Goal: Task Accomplishment & Management: Complete application form

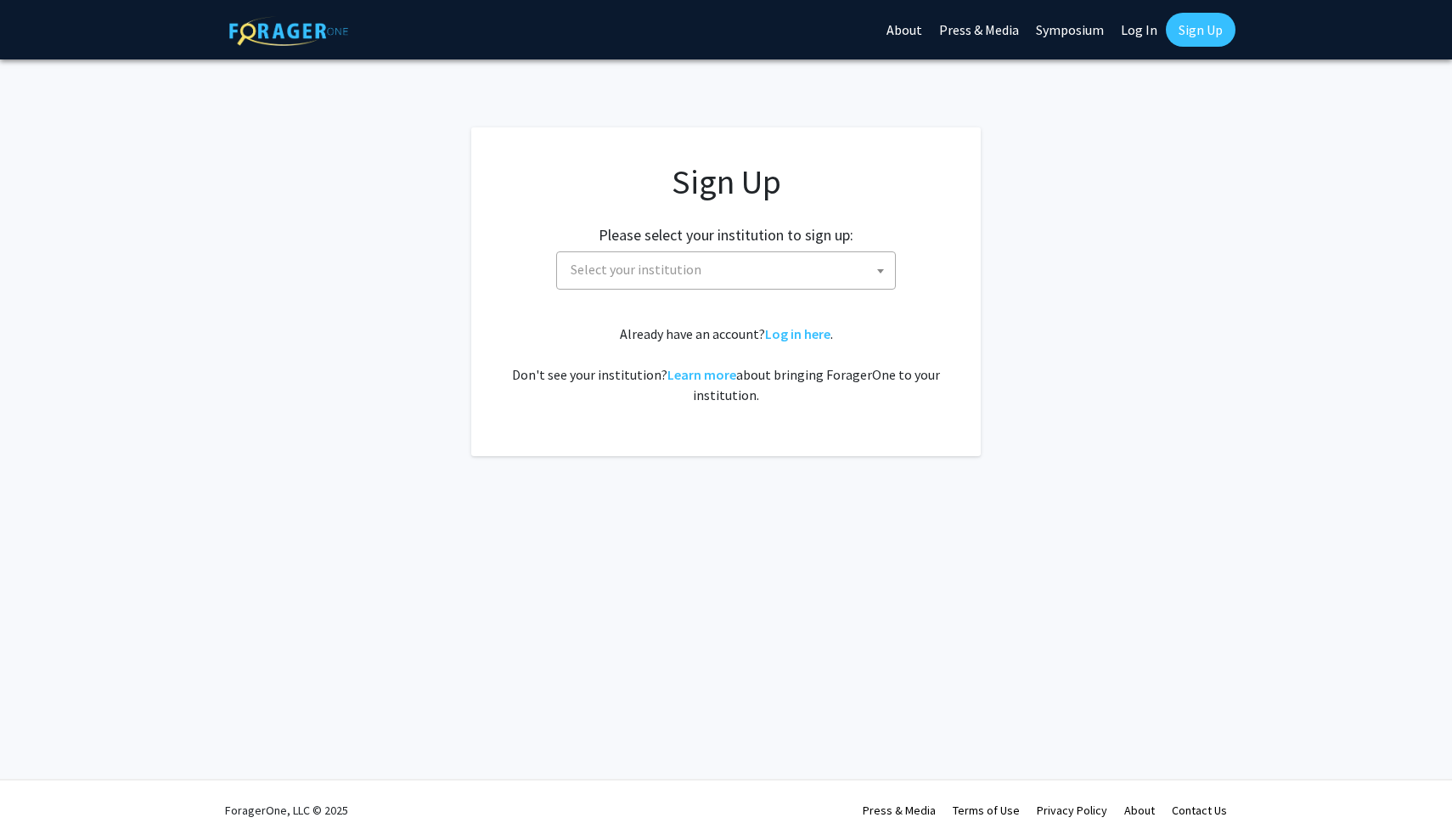
click at [718, 261] on span "Select your institution" at bounding box center [729, 269] width 331 height 35
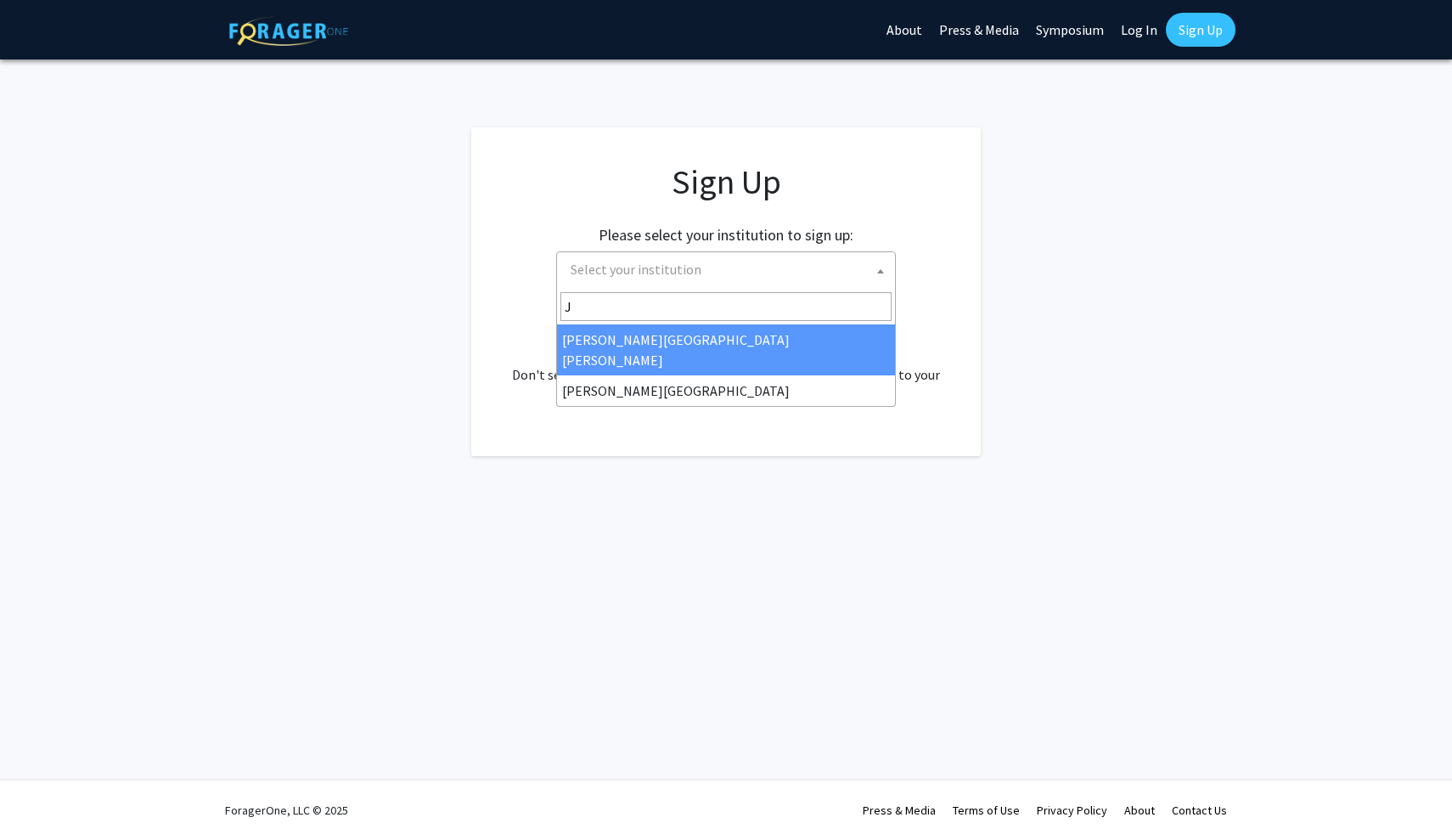
type input "J"
select select "1"
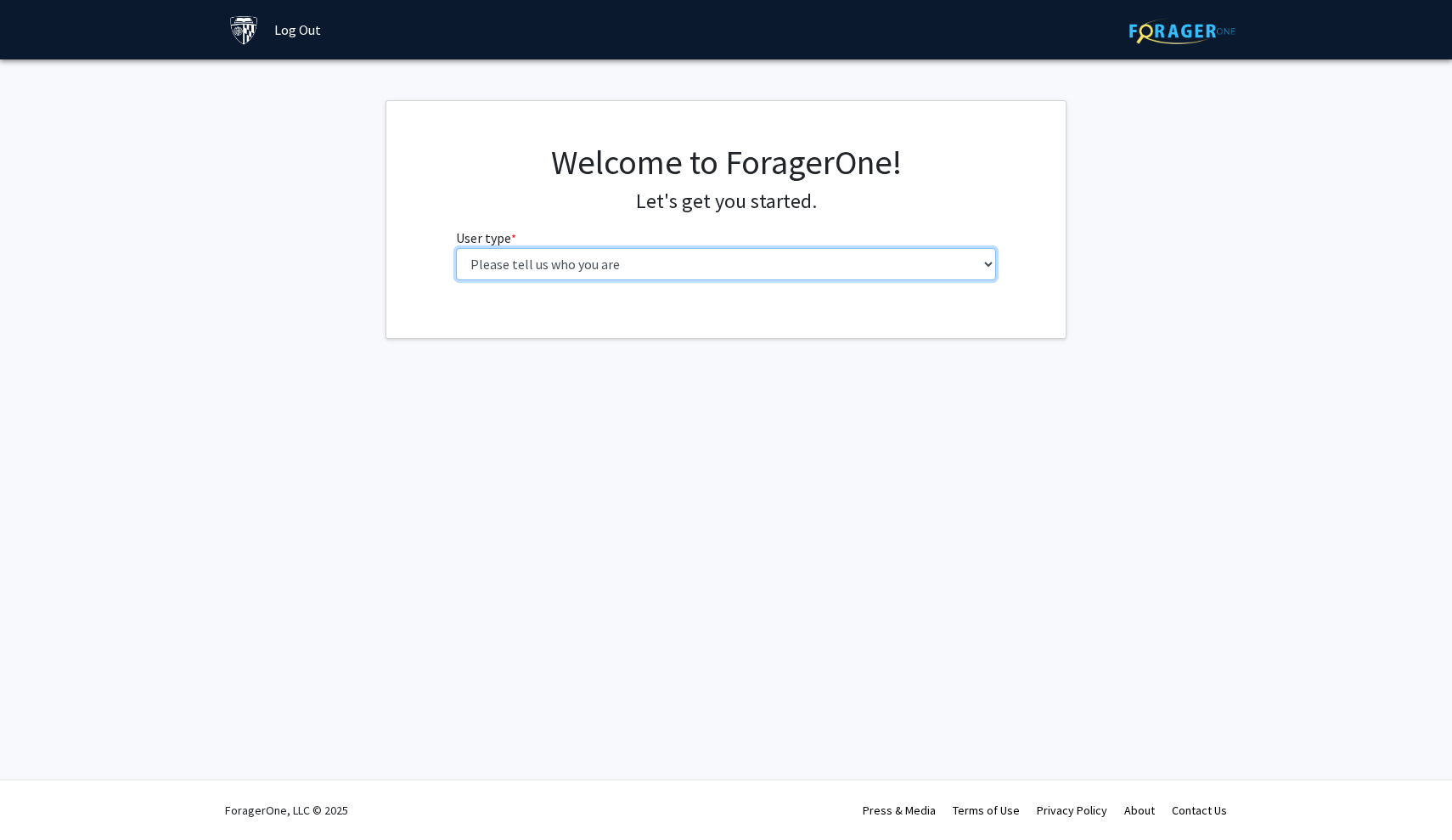
select select "2: masters"
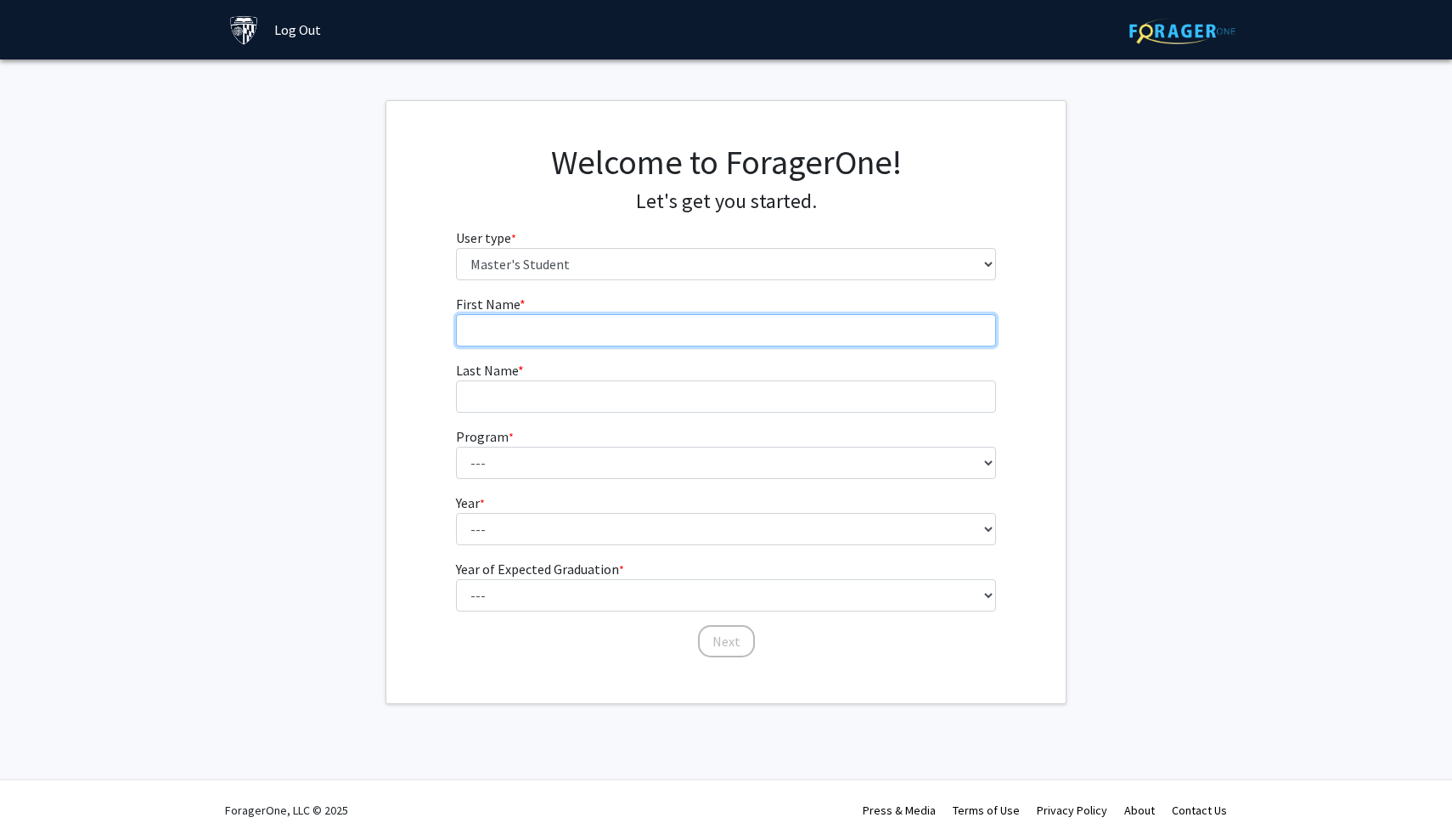
click at [676, 315] on input "First Name * required" at bounding box center [726, 330] width 541 height 32
type input "Haobo"
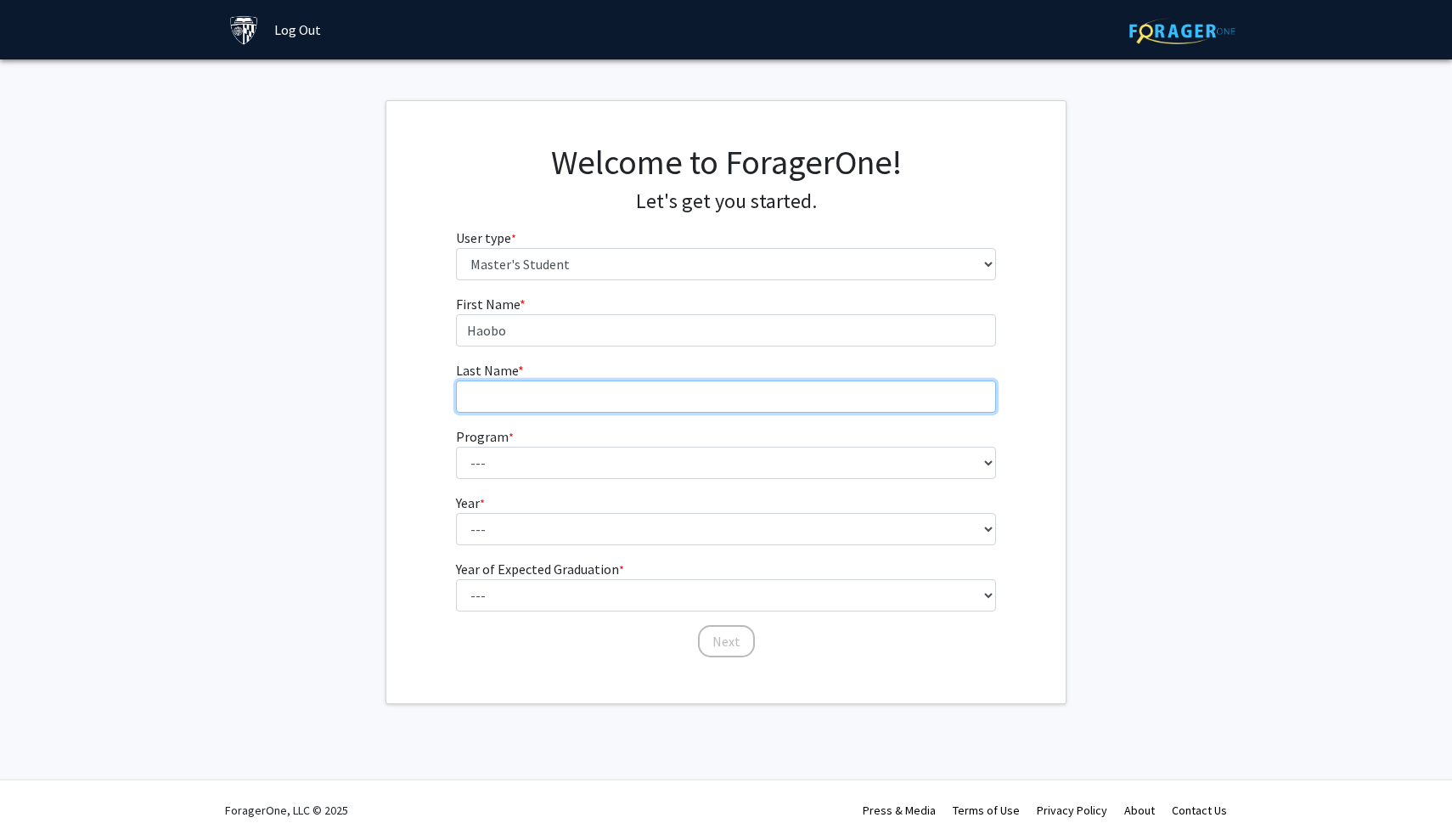
click at [637, 409] on input "Last Name * required" at bounding box center [726, 395] width 541 height 32
type input "[PERSON_NAME]"
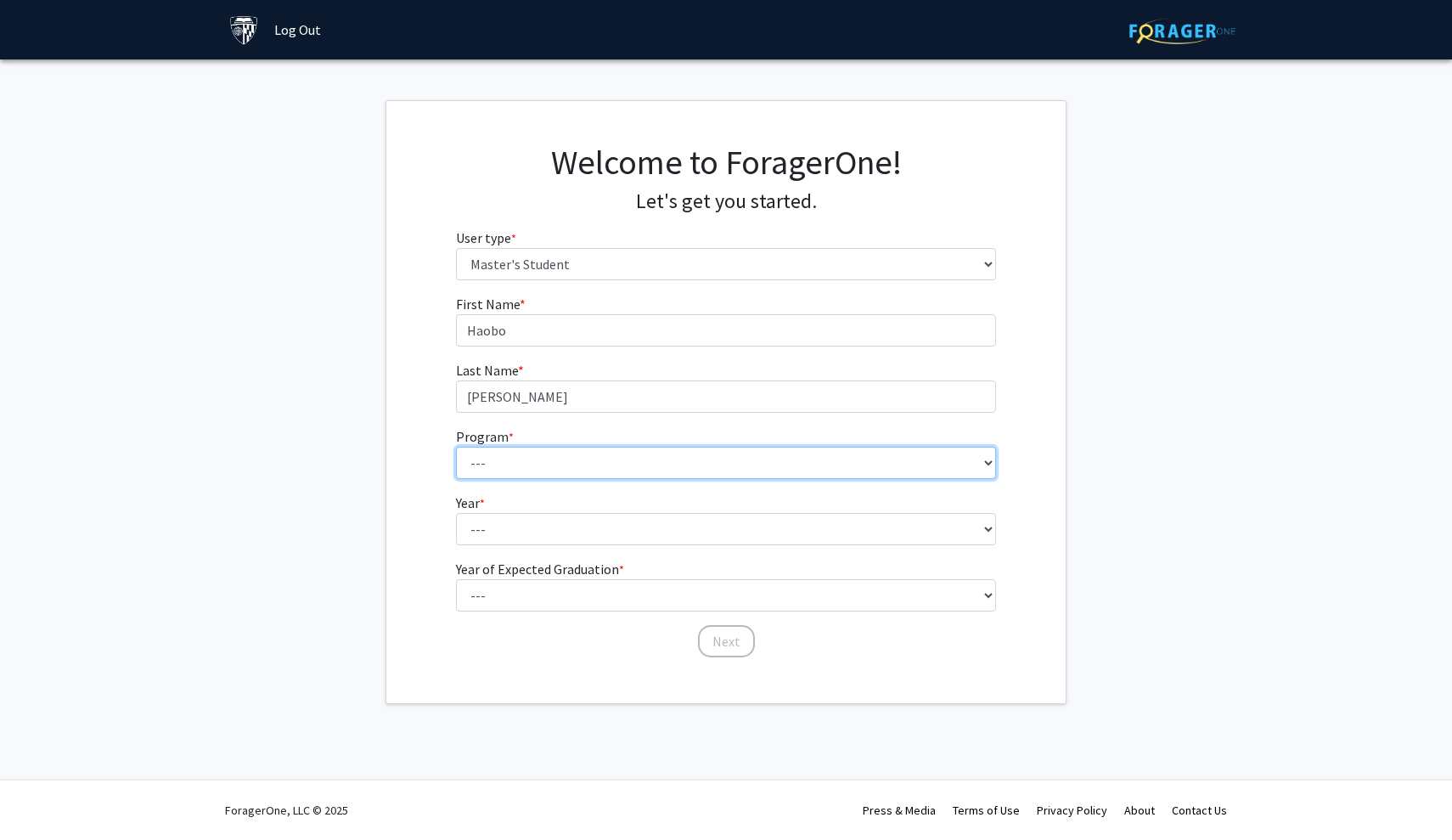
select select "105: 89"
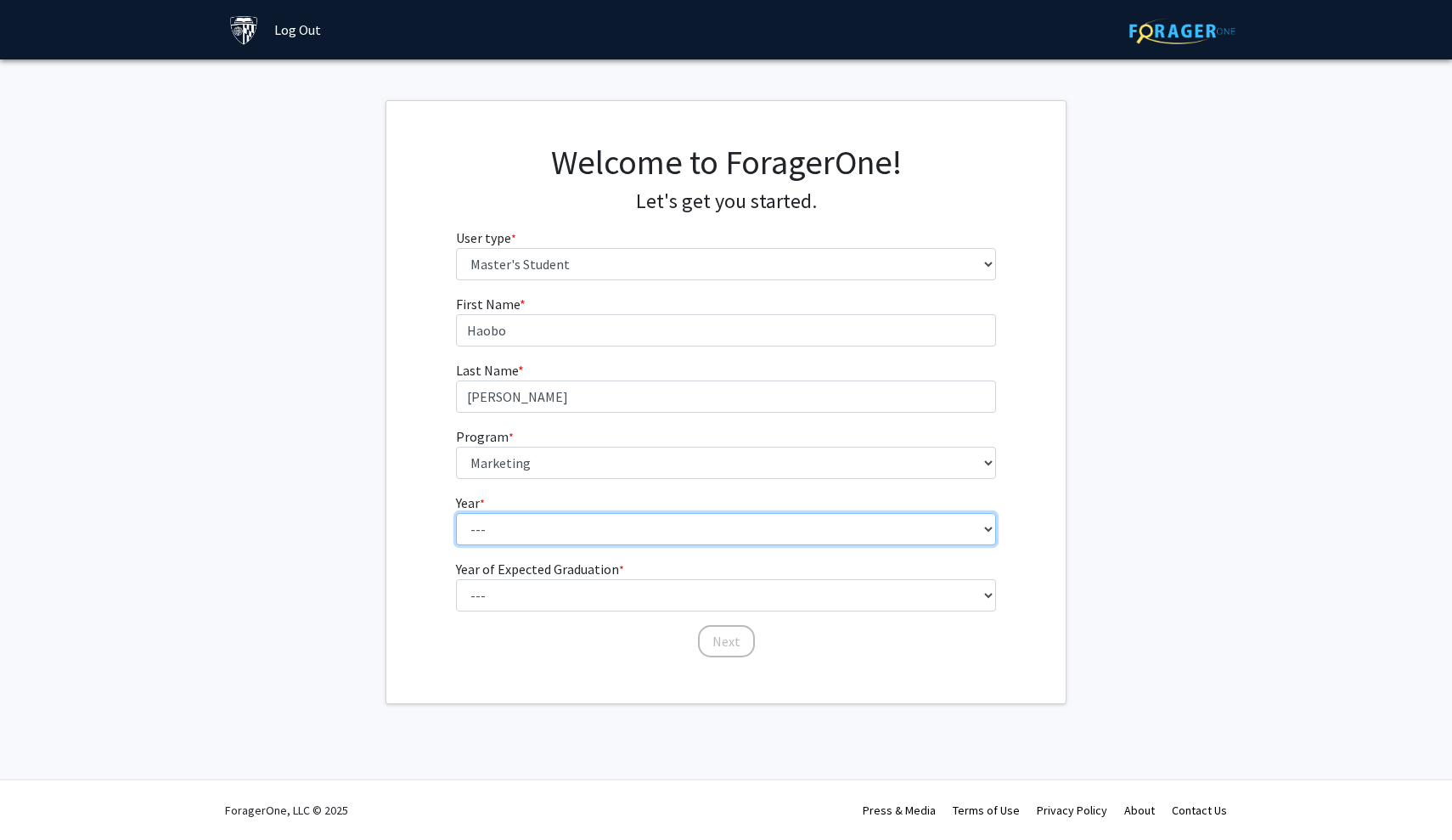
select select "1: first_year"
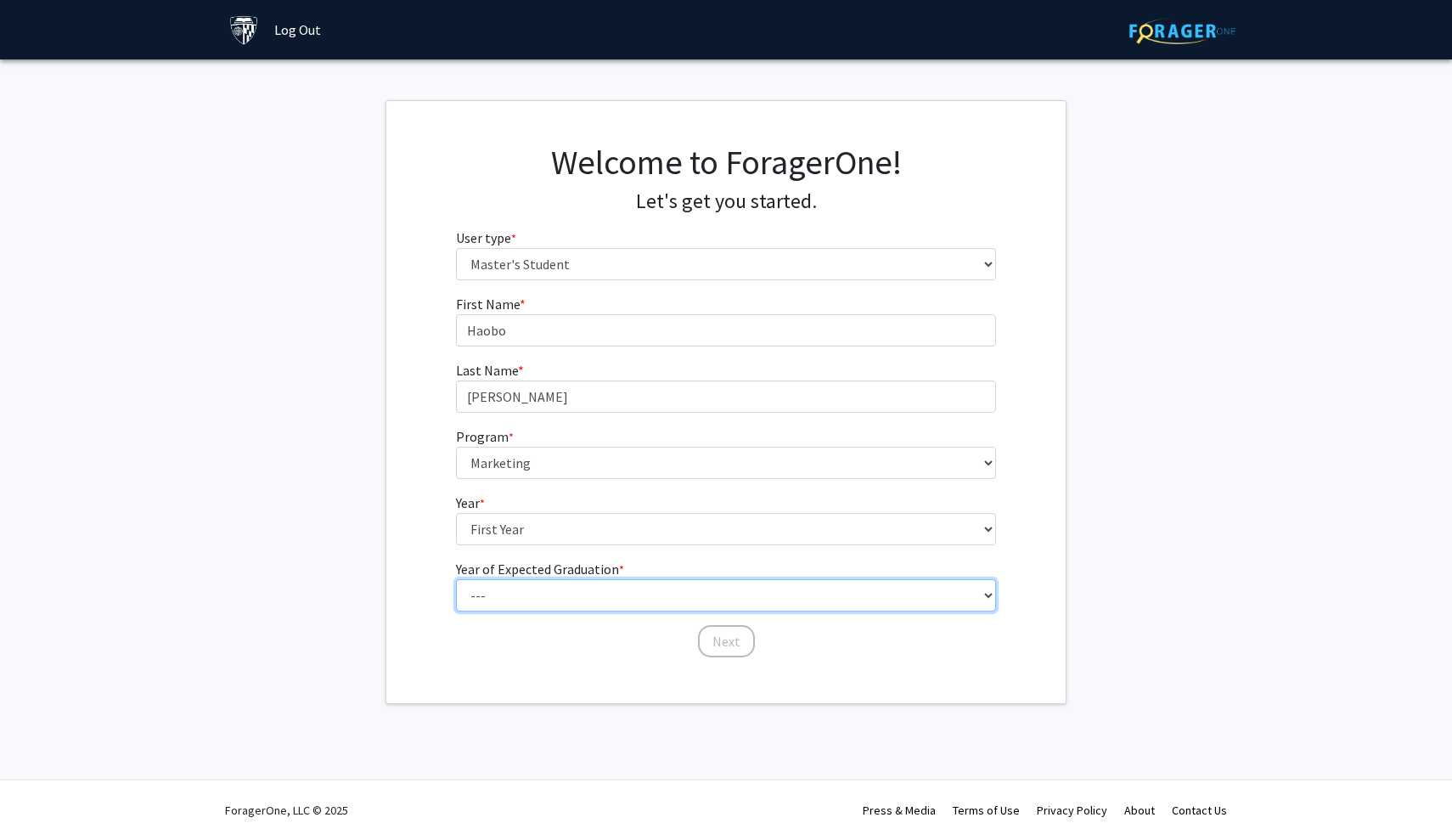
select select "2: 2026"
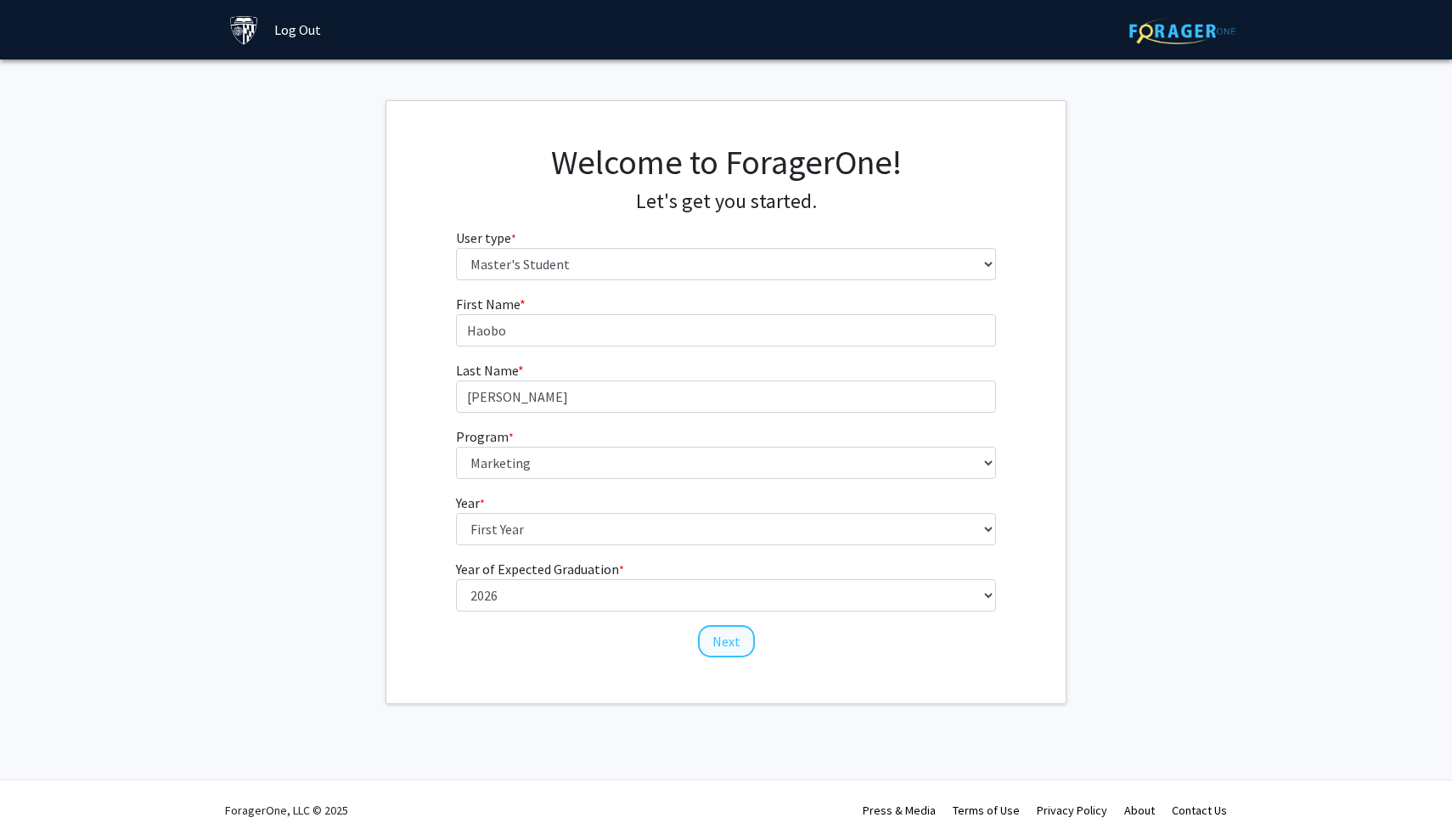
click at [716, 637] on button "Next" at bounding box center [726, 640] width 57 height 32
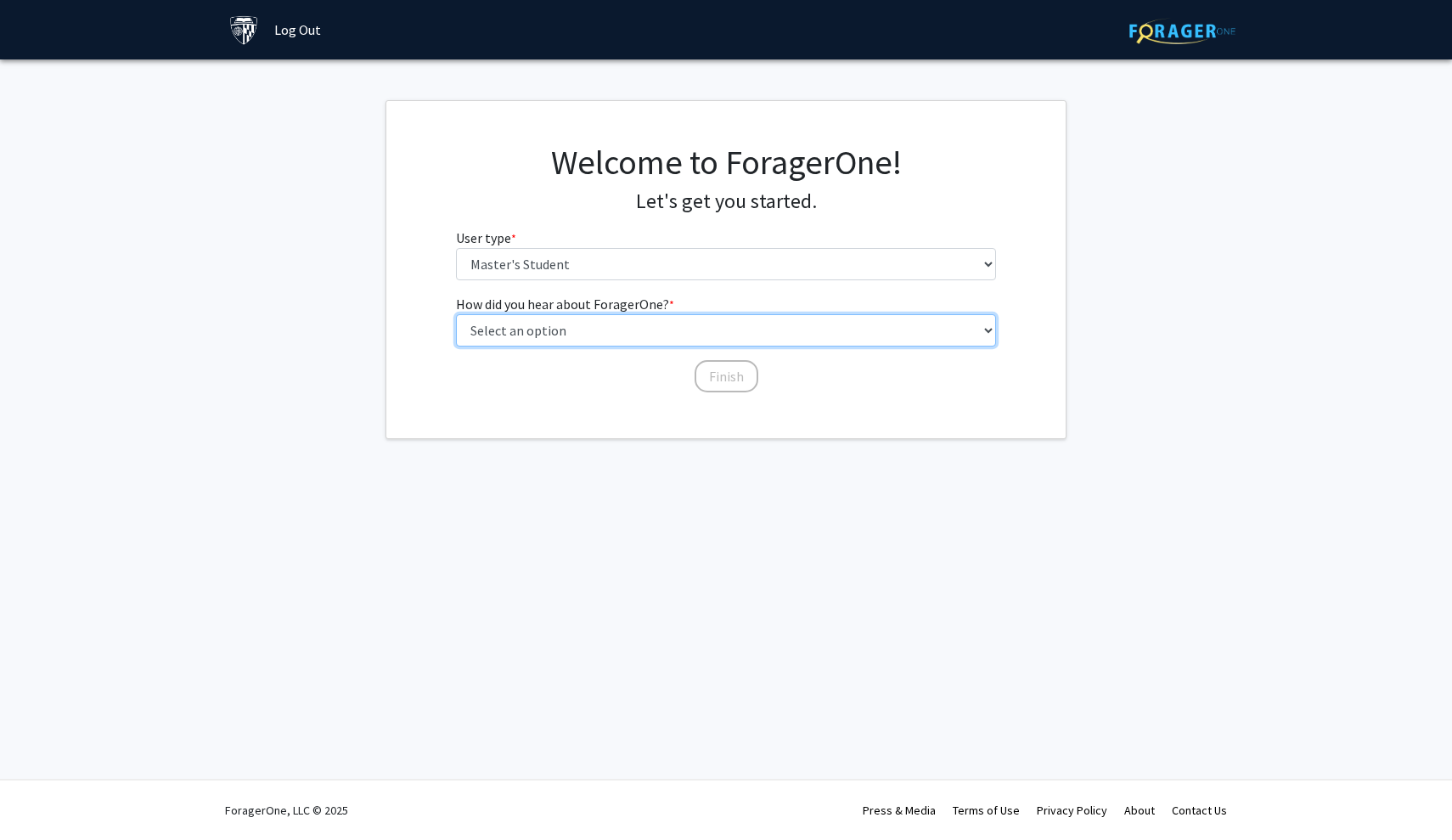
select select "3: university_website"
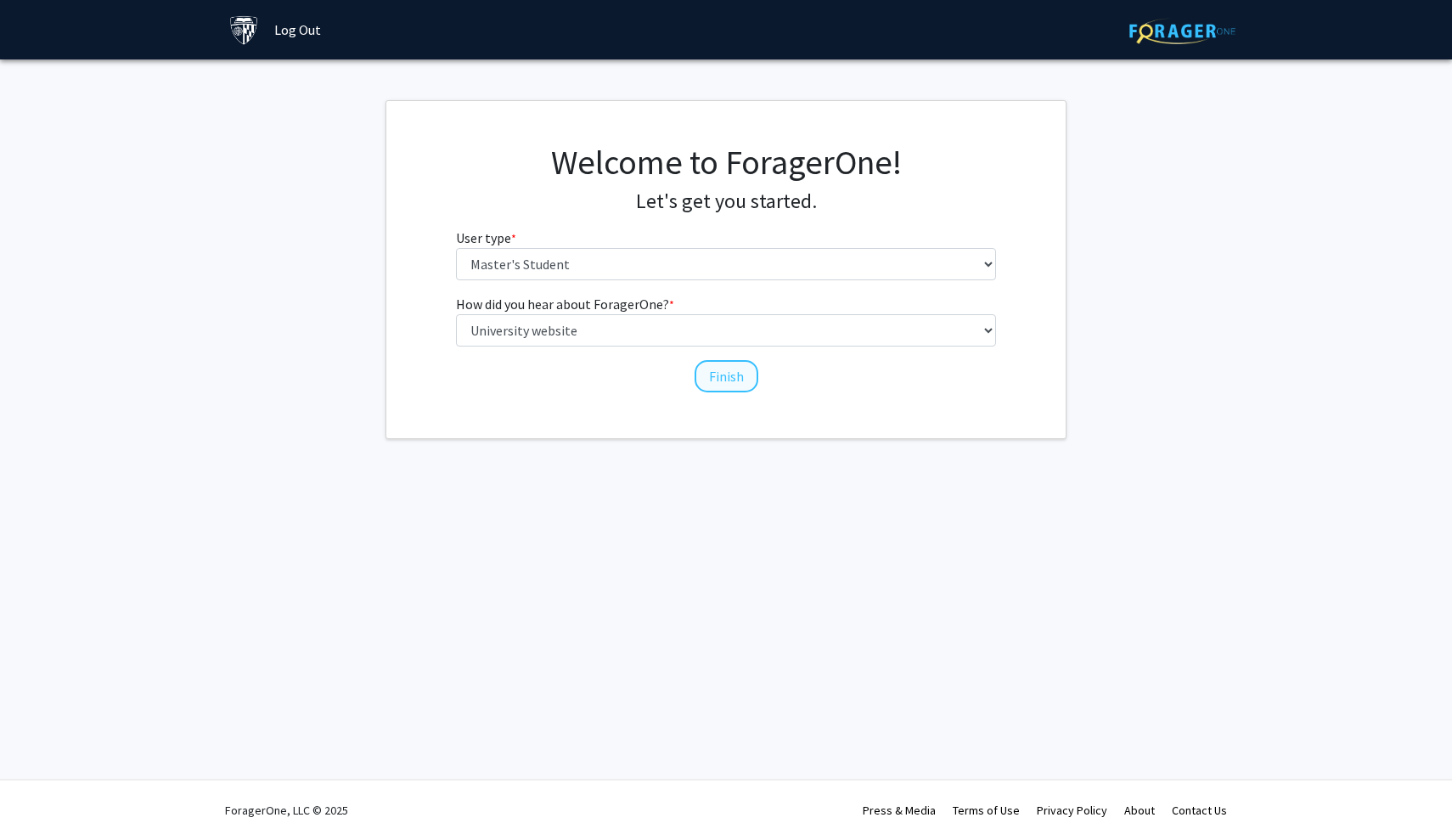
click at [745, 371] on button "Finish" at bounding box center [726, 375] width 64 height 32
